Goal: Task Accomplishment & Management: Use online tool/utility

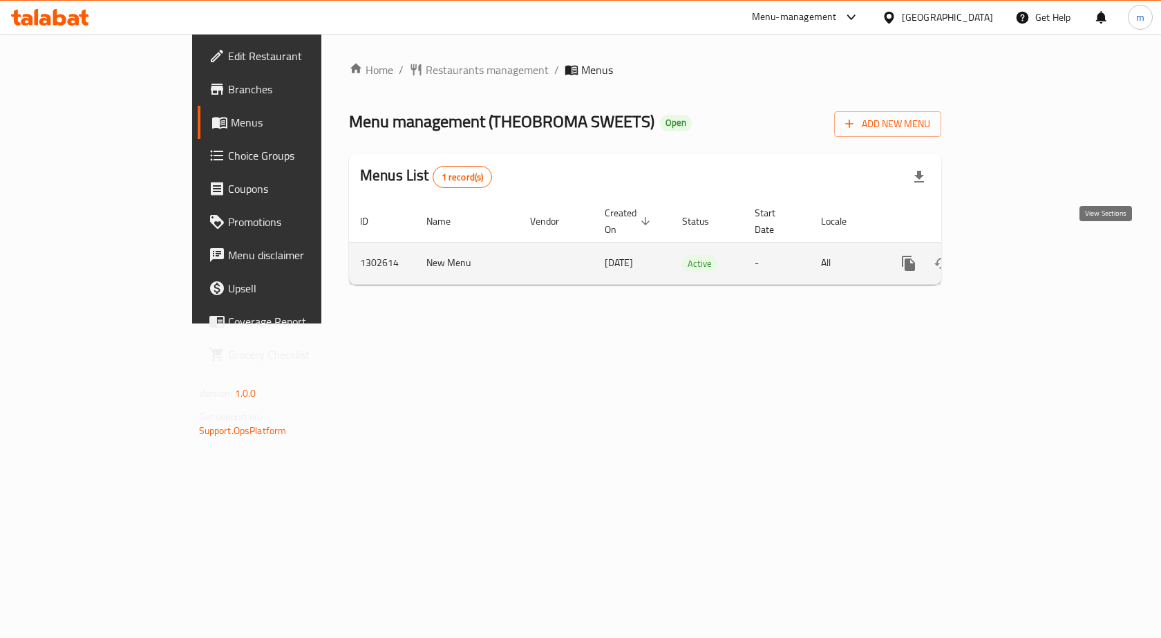
click at [1014, 257] on icon "enhanced table" at bounding box center [1008, 263] width 12 height 12
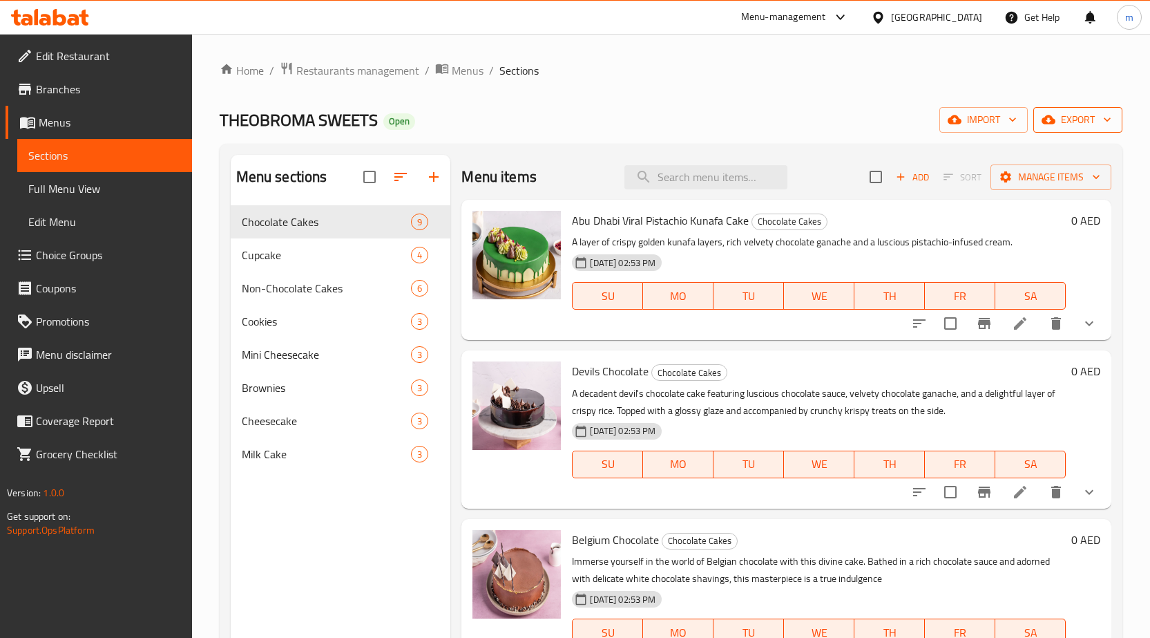
click at [1085, 120] on span "export" at bounding box center [1078, 119] width 67 height 17
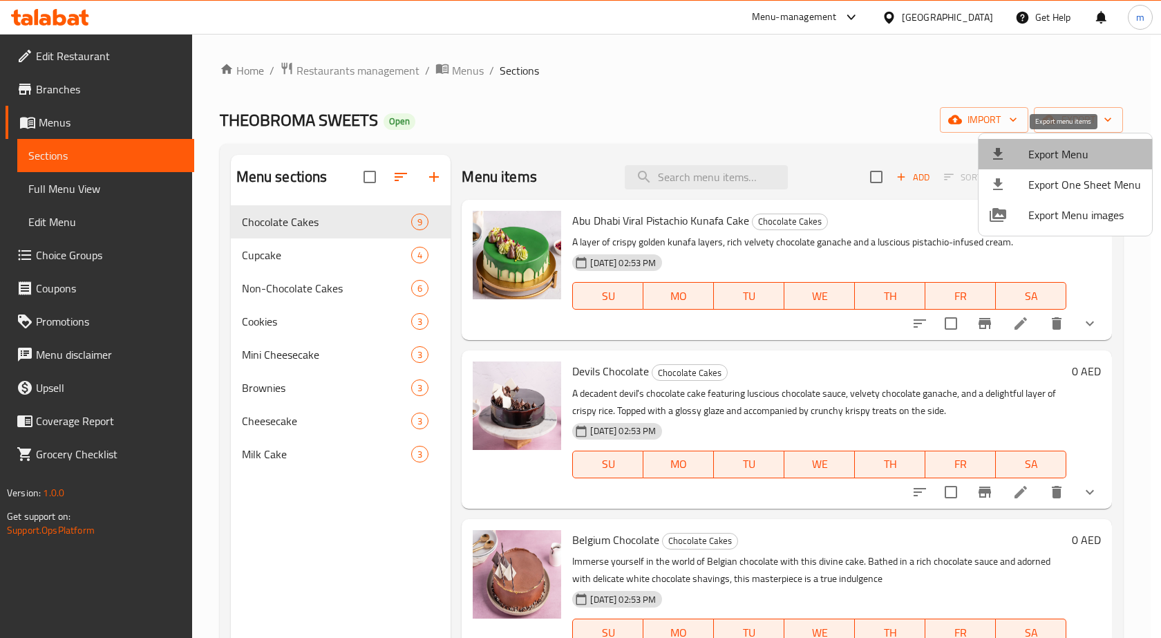
click at [1088, 153] on span "Export Menu" at bounding box center [1084, 154] width 113 height 17
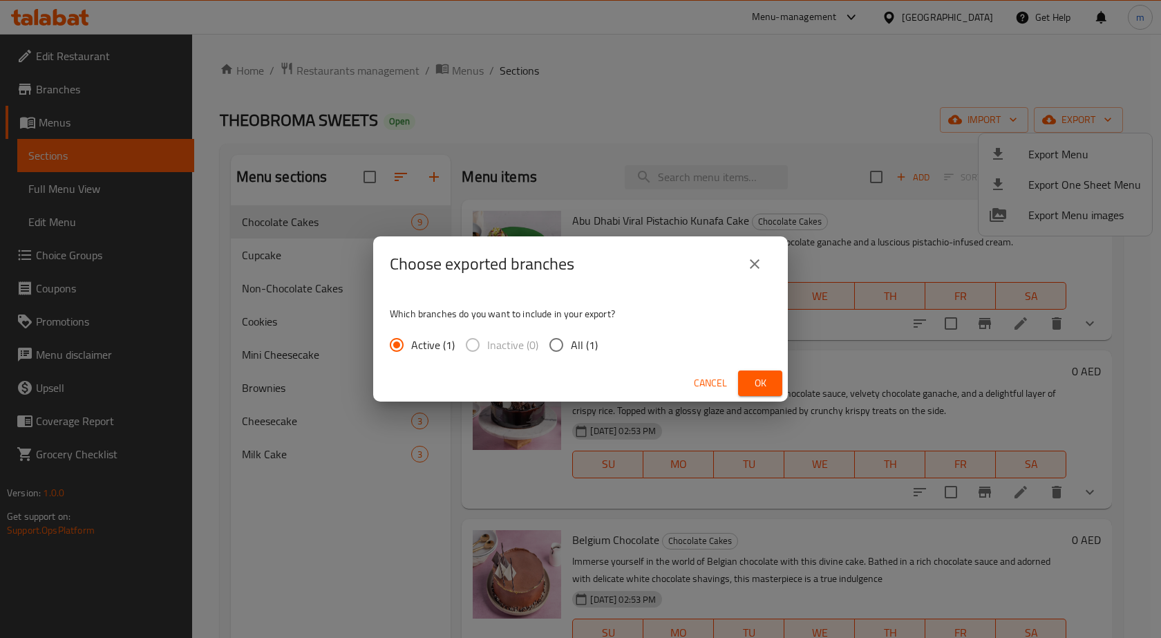
click at [555, 344] on input "All (1)" at bounding box center [556, 344] width 29 height 29
radio input "true"
click at [756, 381] on span "Ok" at bounding box center [760, 382] width 22 height 17
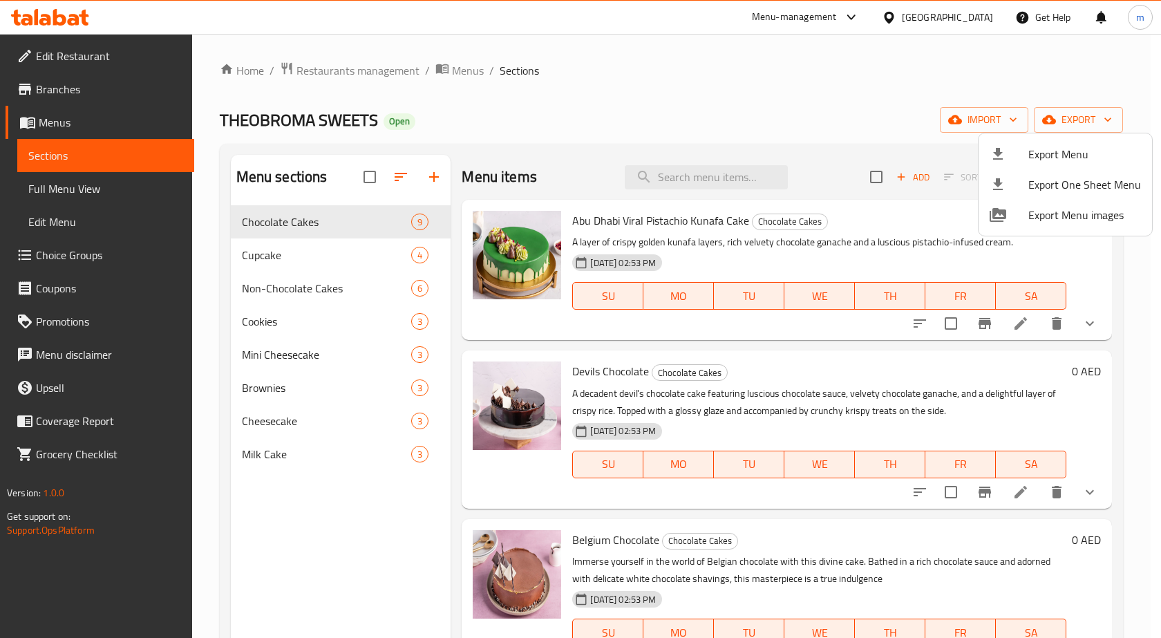
click at [844, 94] on div at bounding box center [580, 319] width 1161 height 638
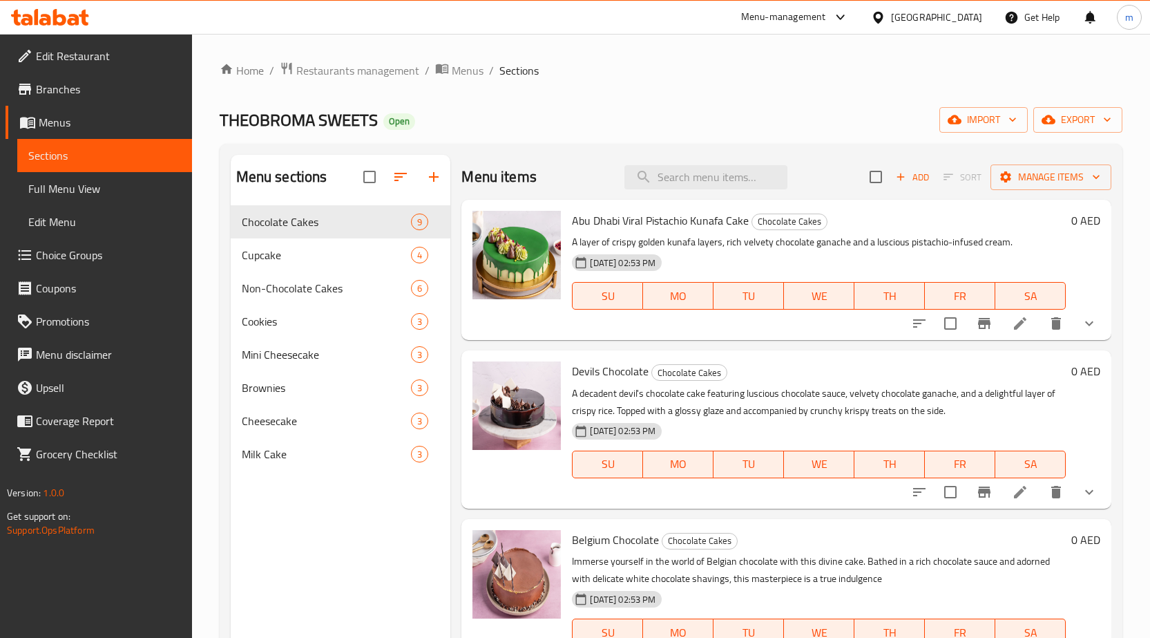
click at [894, 18] on div "[GEOGRAPHIC_DATA]" at bounding box center [936, 17] width 91 height 15
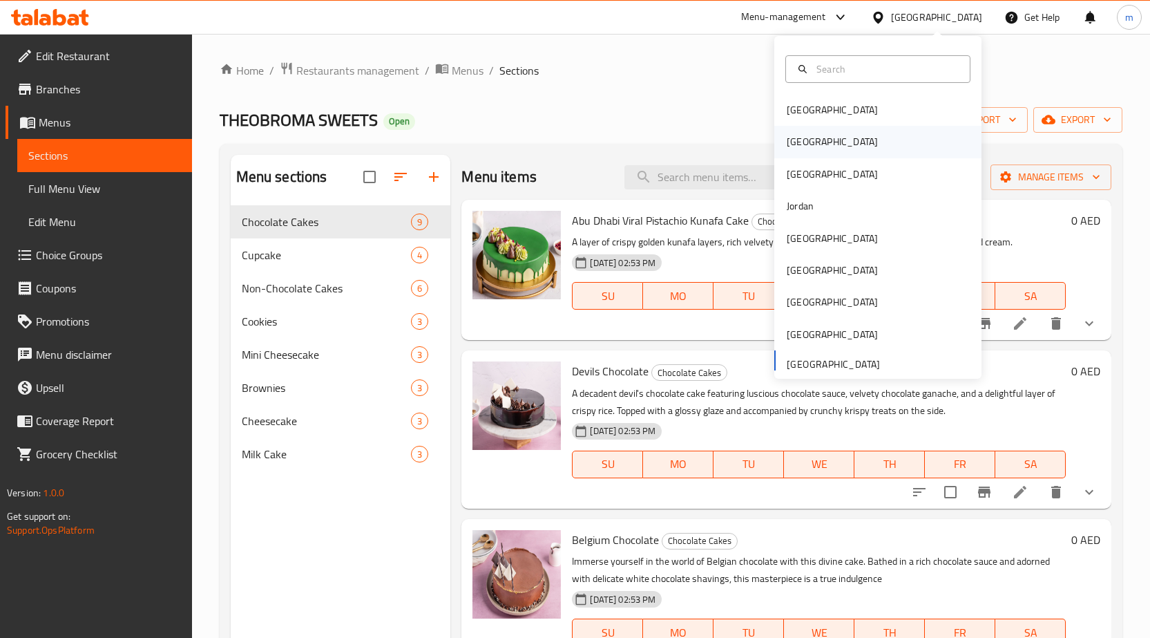
click at [851, 143] on div "[GEOGRAPHIC_DATA]" at bounding box center [877, 142] width 207 height 32
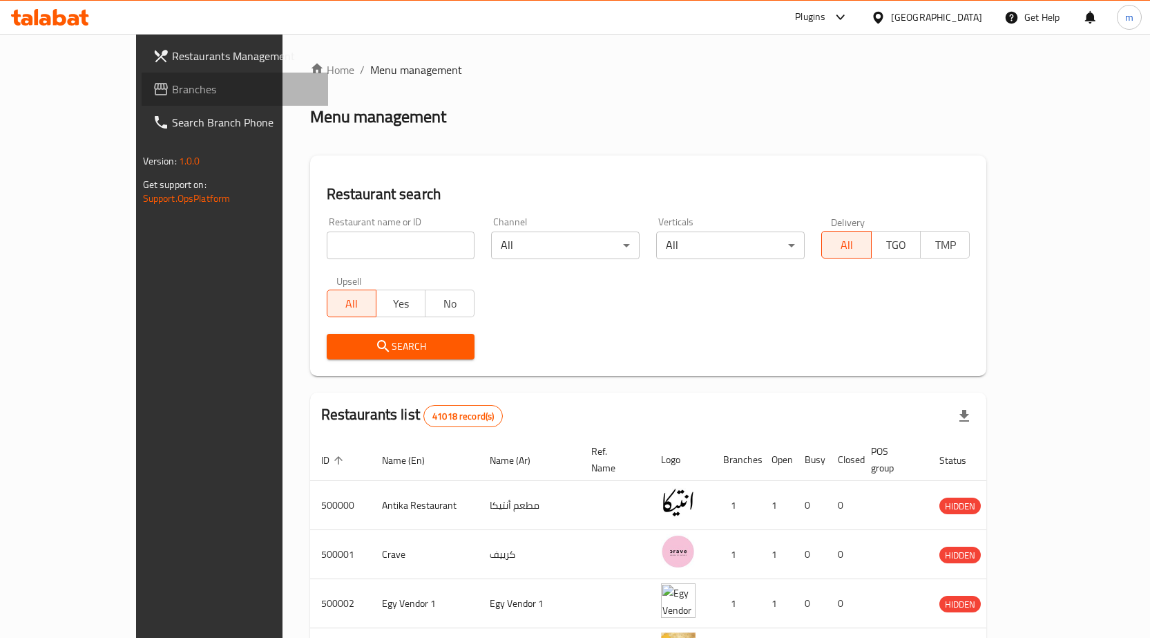
click at [172, 90] on span "Branches" at bounding box center [244, 89] width 145 height 17
